Goal: Task Accomplishment & Management: Complete application form

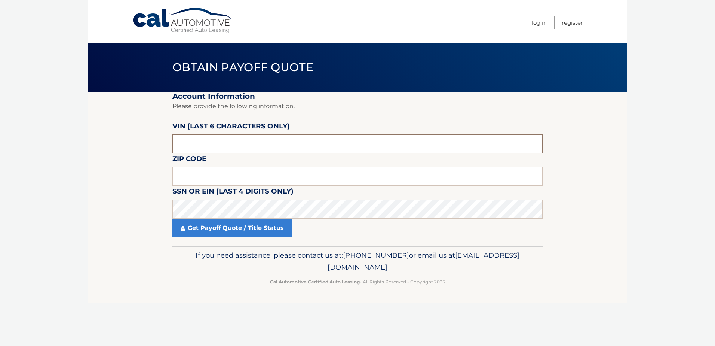
click at [233, 148] on input "text" at bounding box center [357, 143] width 370 height 19
type input "044629"
click at [224, 179] on input "text" at bounding box center [357, 176] width 370 height 19
click at [203, 171] on input "12401" at bounding box center [357, 176] width 370 height 19
type input "10583"
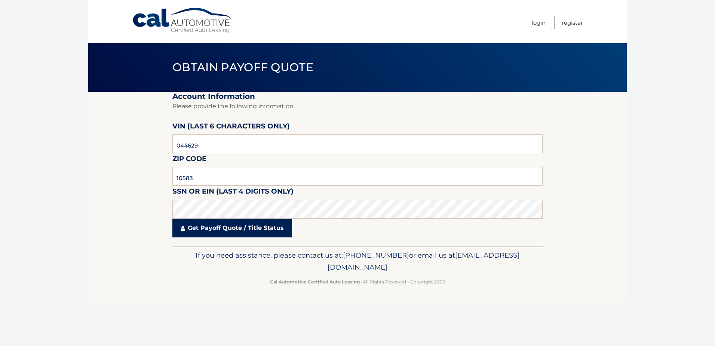
click at [246, 230] on link "Get Payoff Quote / Title Status" at bounding box center [232, 227] width 120 height 19
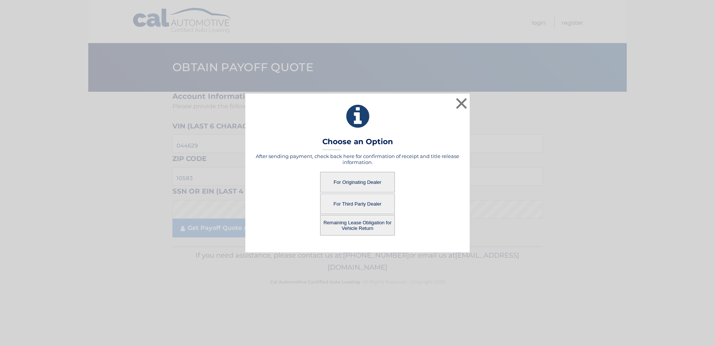
click at [358, 200] on button "For Third Party Dealer" at bounding box center [357, 203] width 75 height 21
click at [361, 202] on button "For Third Party Dealer" at bounding box center [357, 203] width 75 height 21
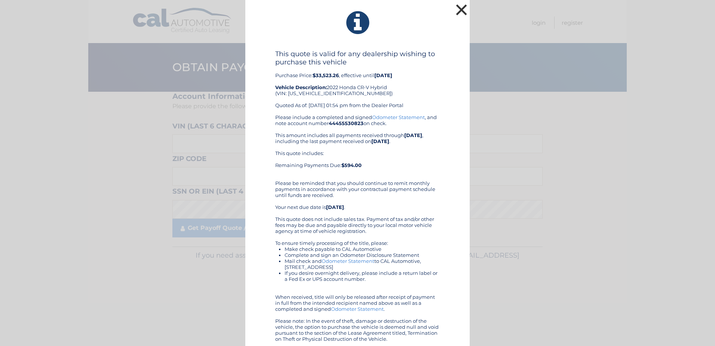
click at [459, 10] on button "×" at bounding box center [461, 9] width 15 height 15
